Goal: Task Accomplishment & Management: Use online tool/utility

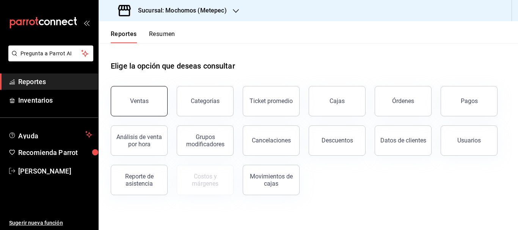
click at [148, 106] on button "Ventas" at bounding box center [139, 101] width 57 height 30
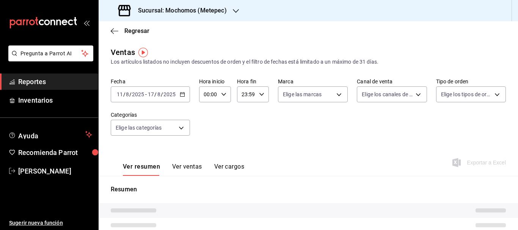
type input "PARROT,UBER_EATS,RAPPI,DIDI_FOOD,ONLINE"
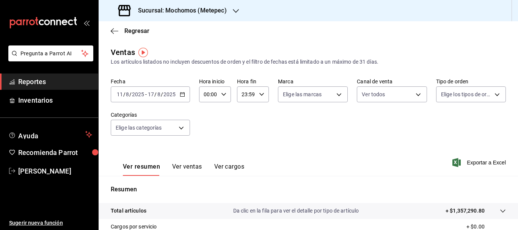
click at [147, 93] on div "[DATE] [DATE]" at bounding box center [162, 94] width 30 height 6
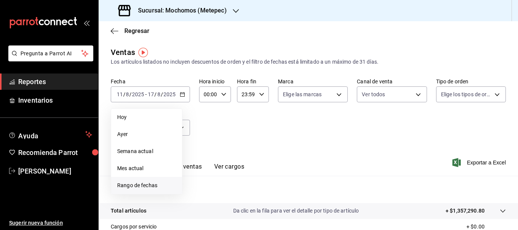
click at [149, 186] on span "Rango de fechas" at bounding box center [146, 186] width 59 height 8
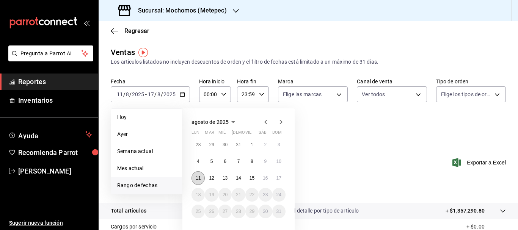
click at [201, 178] on button "11" at bounding box center [198, 178] width 13 height 14
click at [280, 179] on abbr "17" at bounding box center [278, 178] width 5 height 5
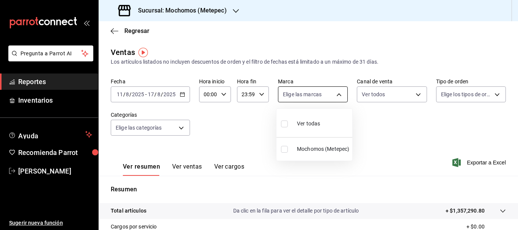
click at [336, 92] on body "Pregunta a Parrot AI Reportes Inventarios Ayuda Recomienda Parrot [PERSON_NAME]…" at bounding box center [259, 115] width 518 height 230
click at [298, 121] on span "Ver todas" at bounding box center [308, 124] width 23 height 8
type input "2365f74e-aa6b-4392-bdf2-72765591bddf"
checkbox input "true"
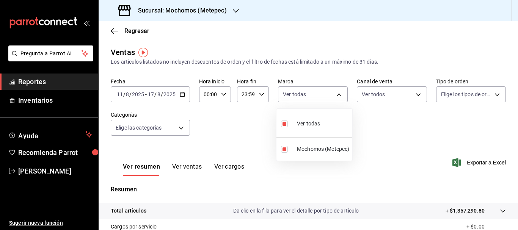
click at [492, 96] on div at bounding box center [259, 115] width 518 height 230
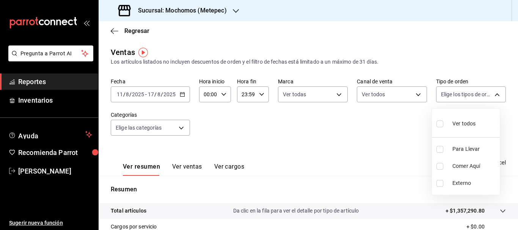
click at [492, 96] on body "Pregunta a Parrot AI Reportes Inventarios Ayuda Recomienda Parrot [PERSON_NAME]…" at bounding box center [259, 115] width 518 height 230
click at [470, 124] on span "Ver todos" at bounding box center [463, 124] width 23 height 8
type input "3a236ed8-2e24-47ca-8e59-ead494492482,da8509e8-5fca-4f62-958e-973104937870,EXTER…"
checkbox input "true"
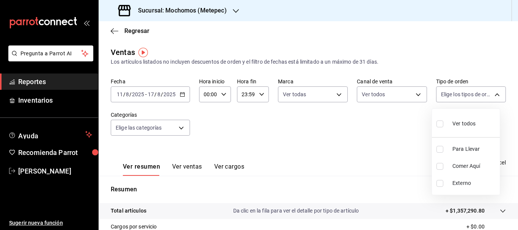
checkbox input "true"
click at [181, 125] on div at bounding box center [259, 115] width 518 height 230
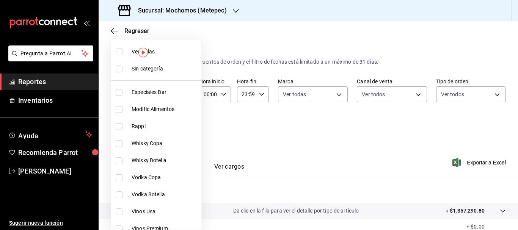
click at [181, 125] on body "Pregunta a Parrot AI Reportes Inventarios Ayuda Recomienda Parrot [PERSON_NAME]…" at bounding box center [259, 115] width 518 height 230
click at [159, 52] on span "Ver todas" at bounding box center [165, 52] width 67 height 8
type input "c9cbc288-c827-488d-81f5-370afefb1912,46081463-7037-4dd2-a9ab-e56ff6a8fa7c,bf958…"
checkbox input "true"
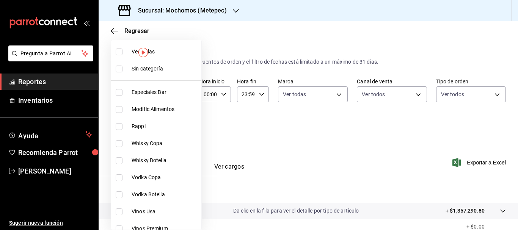
checkbox input "true"
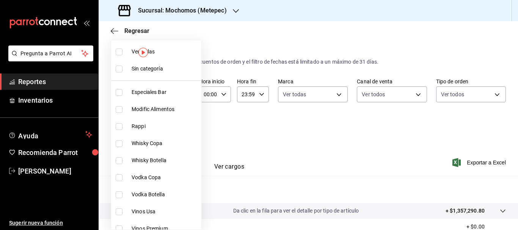
checkbox input "true"
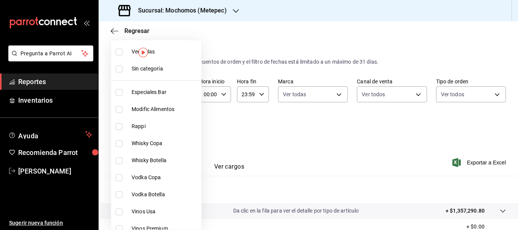
checkbox input "true"
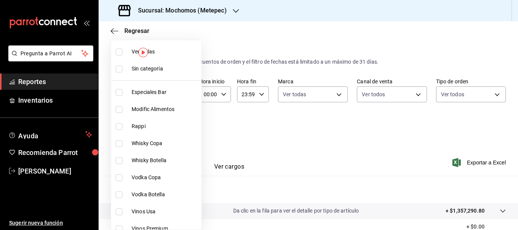
checkbox input "true"
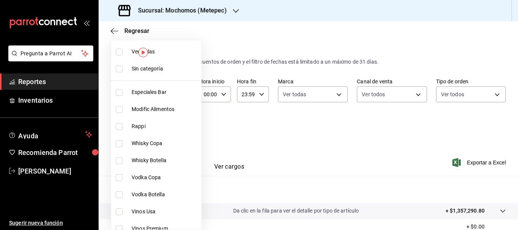
checkbox input "true"
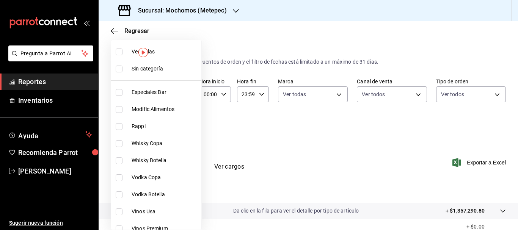
checkbox input "true"
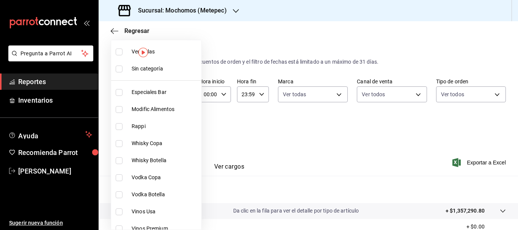
checkbox input "true"
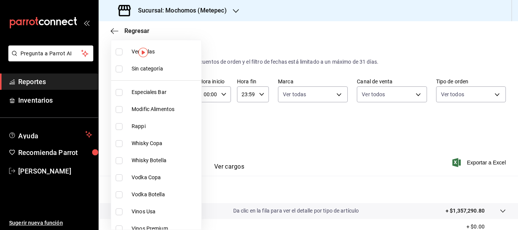
checkbox input "true"
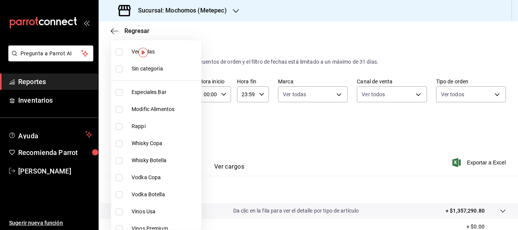
checkbox input "true"
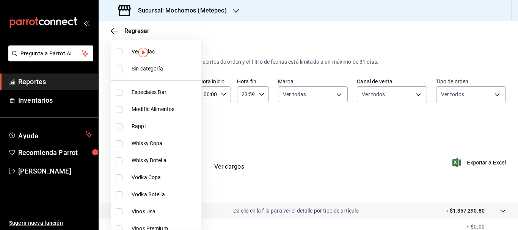
checkbox input "true"
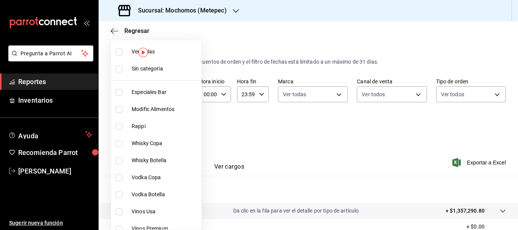
checkbox input "true"
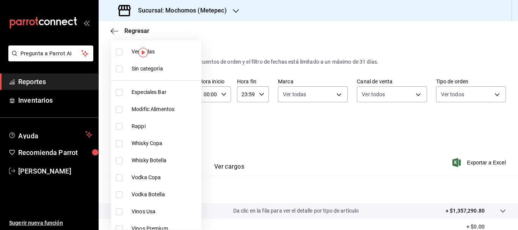
checkbox input "true"
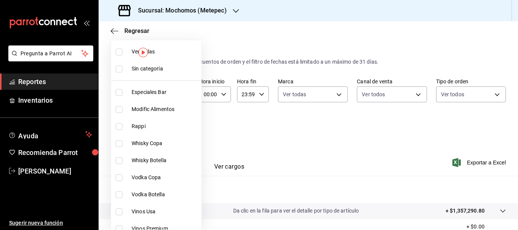
checkbox input "true"
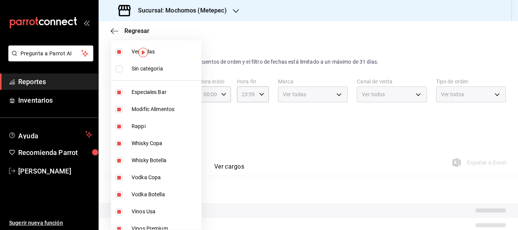
click at [160, 63] on li "Sin categoría" at bounding box center [156, 68] width 90 height 17
checkbox input "true"
click at [255, 156] on div at bounding box center [259, 115] width 518 height 230
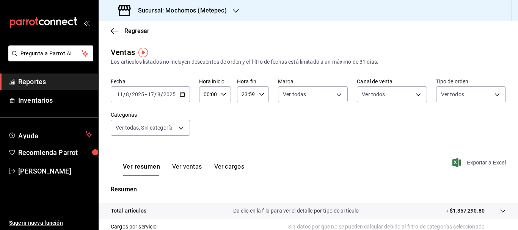
click at [470, 163] on span "Exportar a Excel" at bounding box center [480, 162] width 52 height 9
click at [179, 97] on div "[DATE] [DATE] - [DATE] [DATE]" at bounding box center [150, 94] width 79 height 16
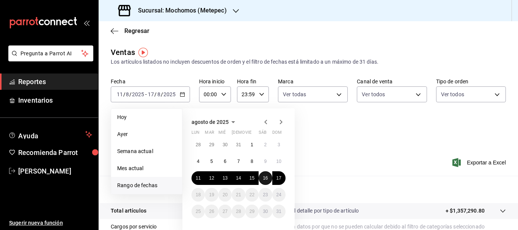
click at [264, 177] on abbr "16" at bounding box center [265, 178] width 5 height 5
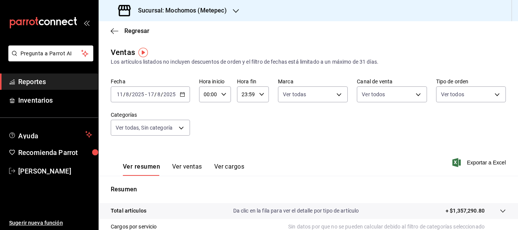
click at [347, 164] on div "Ver resumen Ver ventas Ver cargos Exportar a Excel" at bounding box center [308, 160] width 419 height 31
click at [185, 93] on div "[DATE] [DATE] - [DATE] [DATE]" at bounding box center [150, 94] width 79 height 16
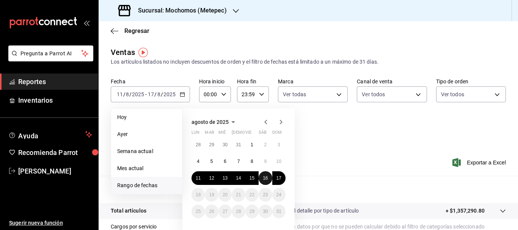
click at [262, 179] on button "16" at bounding box center [265, 178] width 13 height 14
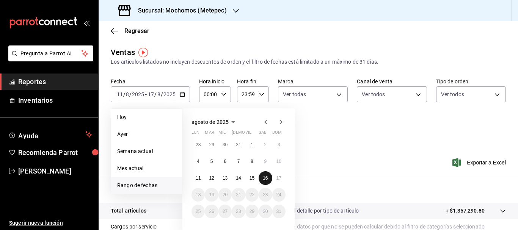
click at [262, 179] on button "16" at bounding box center [265, 178] width 13 height 14
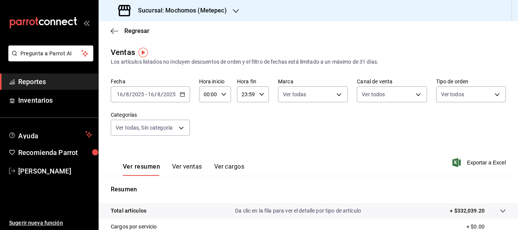
click at [182, 96] on icon "button" at bounding box center [182, 94] width 5 height 5
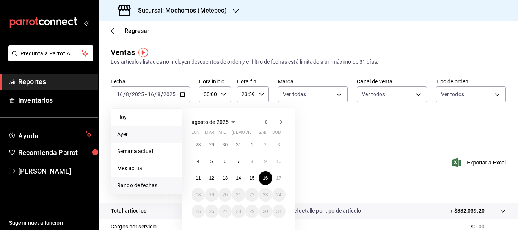
click at [146, 134] on span "Ayer" at bounding box center [146, 134] width 59 height 8
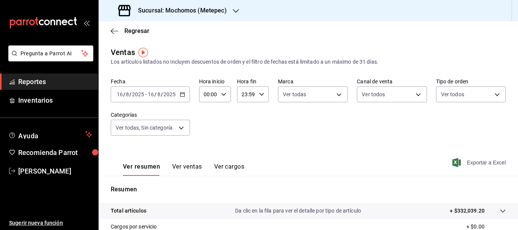
click at [475, 165] on span "Exportar a Excel" at bounding box center [480, 162] width 52 height 9
